Goal: Task Accomplishment & Management: Use online tool/utility

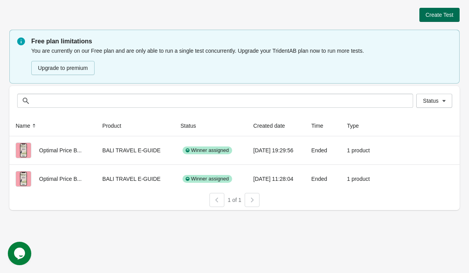
click at [450, 12] on span "Create Test" at bounding box center [440, 15] width 28 height 6
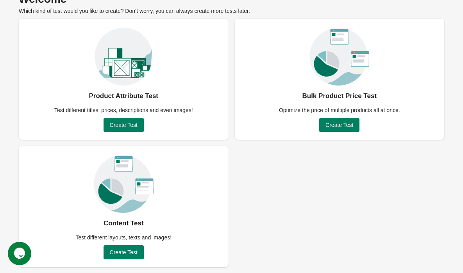
scroll to position [43, 0]
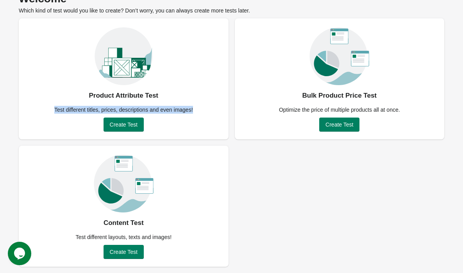
drag, startPoint x: 203, startPoint y: 109, endPoint x: 48, endPoint y: 110, distance: 154.8
click at [48, 110] on div "Product Attribute Test Test different titles, prices, descriptions and even ima…" at bounding box center [124, 78] width 210 height 121
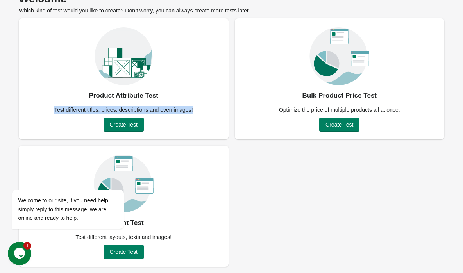
click at [198, 108] on div "Test different titles, prices, descriptions and even images!" at bounding box center [124, 110] width 148 height 8
click at [12, 181] on div at bounding box center [78, 179] width 133 height 10
click at [14, 181] on icon "Chat attention grabber" at bounding box center [16, 178] width 7 height 7
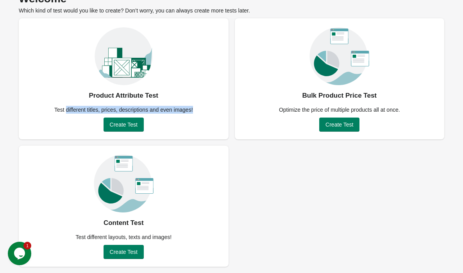
drag, startPoint x: 210, startPoint y: 116, endPoint x: 63, endPoint y: 110, distance: 147.5
click at [63, 110] on div "Product Attribute Test Test different titles, prices, descriptions and even ima…" at bounding box center [124, 78] width 210 height 121
copy div "different titles, prices, descriptions and even images!"
click at [118, 225] on div "Content Test" at bounding box center [124, 223] width 40 height 13
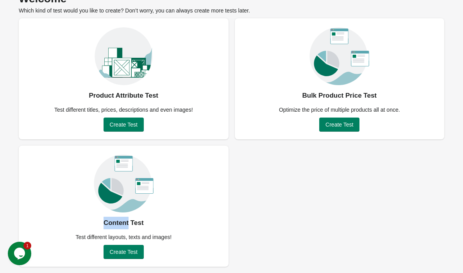
copy div "Content"
drag, startPoint x: 109, startPoint y: 238, endPoint x: 172, endPoint y: 241, distance: 62.6
click at [156, 242] on div "Content Test Test different layouts, texts and images! Create Test" at bounding box center [124, 206] width 210 height 121
drag, startPoint x: 175, startPoint y: 240, endPoint x: 108, endPoint y: 238, distance: 67.3
click at [108, 238] on div "Test different layouts, texts and images!" at bounding box center [124, 237] width 106 height 8
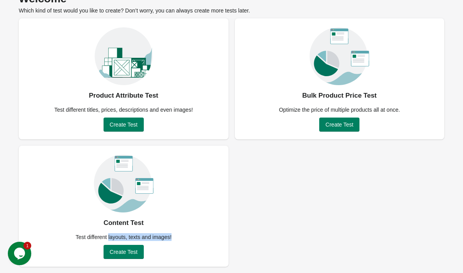
copy div "layouts, texts and images!"
